Goal: Task Accomplishment & Management: Use online tool/utility

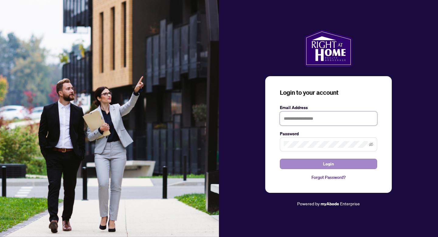
type input "**********"
click at [335, 164] on button "Login" at bounding box center [328, 164] width 97 height 10
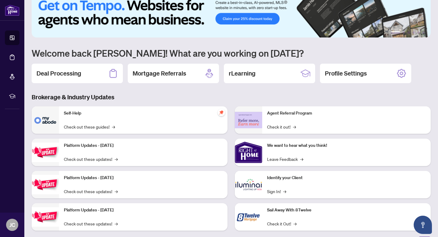
scroll to position [23, 0]
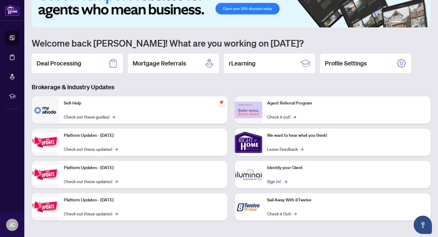
click at [277, 181] on link "Sign In! →" at bounding box center [276, 181] width 19 height 7
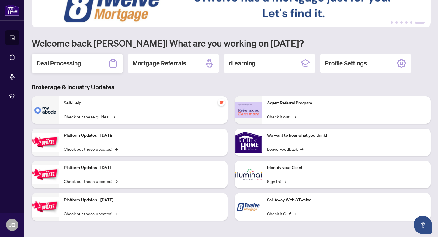
click at [104, 66] on div "Deal Processing" at bounding box center [77, 63] width 91 height 19
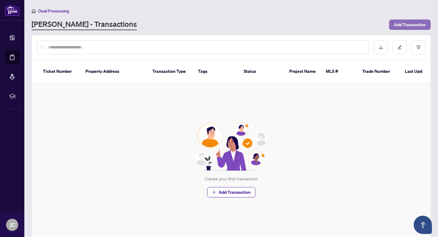
click at [416, 23] on span "Add Transaction" at bounding box center [410, 25] width 32 height 10
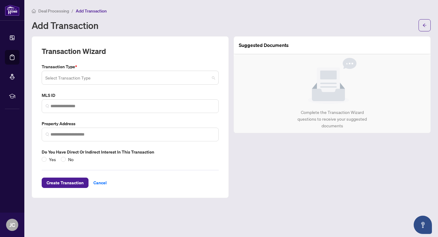
click at [181, 77] on input "search" at bounding box center [127, 78] width 164 height 13
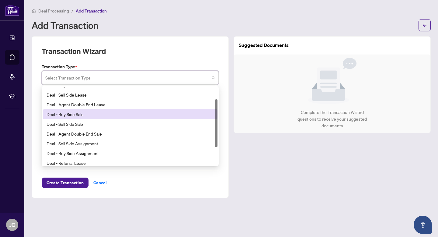
scroll to position [29, 0]
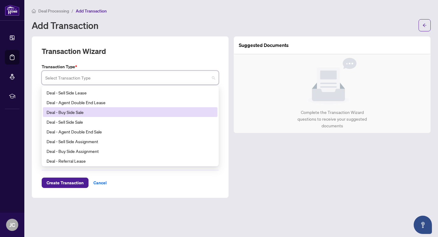
click at [158, 110] on div "Deal - Buy Side Sale" at bounding box center [130, 112] width 167 height 7
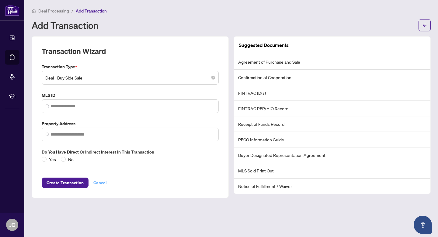
click at [102, 183] on span "Cancel" at bounding box center [99, 183] width 13 height 10
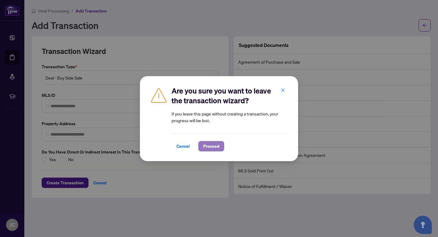
click at [212, 144] on span "Proceed" at bounding box center [211, 146] width 16 height 10
